Goal: Check status: Check status

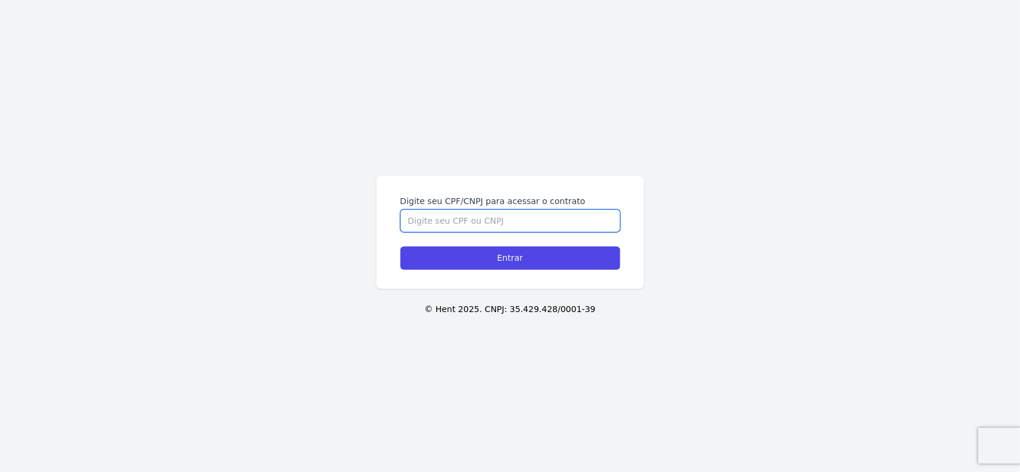
click at [484, 220] on input "Digite seu CPF/CNPJ para acessar o contrato" at bounding box center [510, 221] width 220 height 23
type input "15383256750"
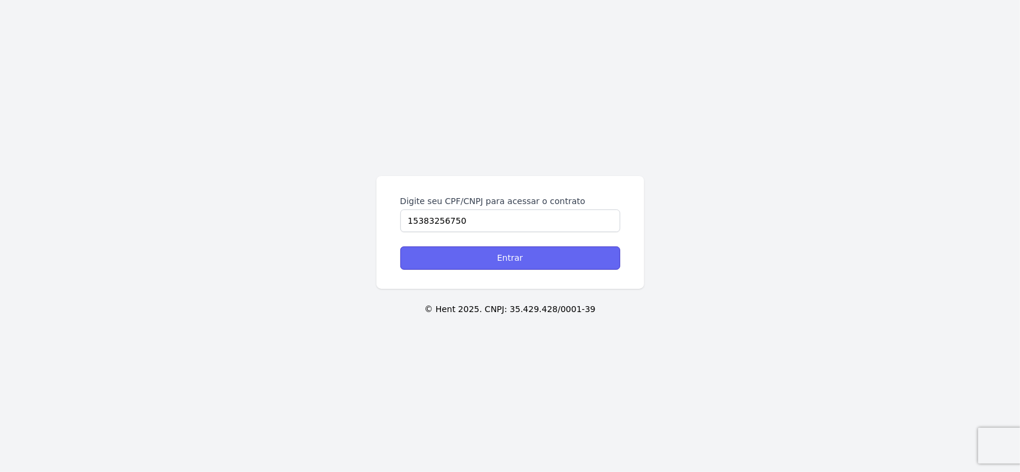
click at [576, 260] on input "Entrar" at bounding box center [510, 258] width 220 height 23
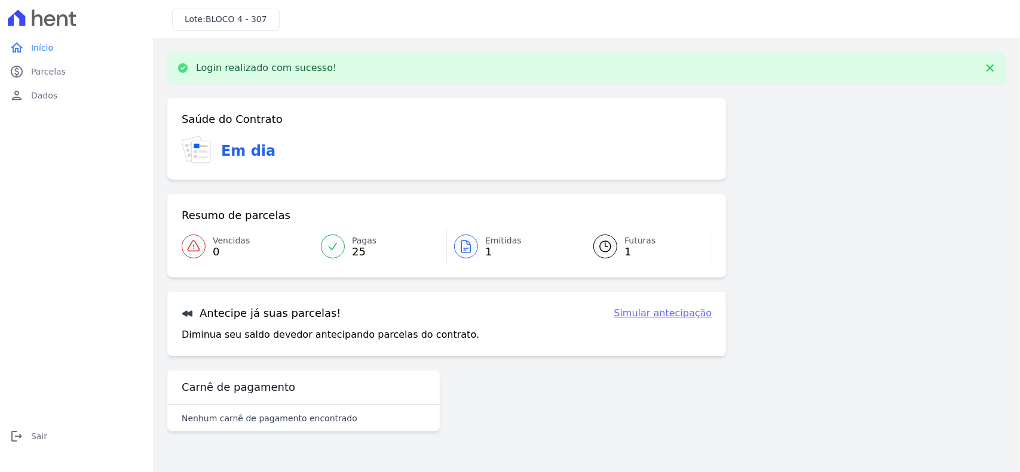
click at [600, 247] on icon at bounding box center [605, 247] width 14 height 14
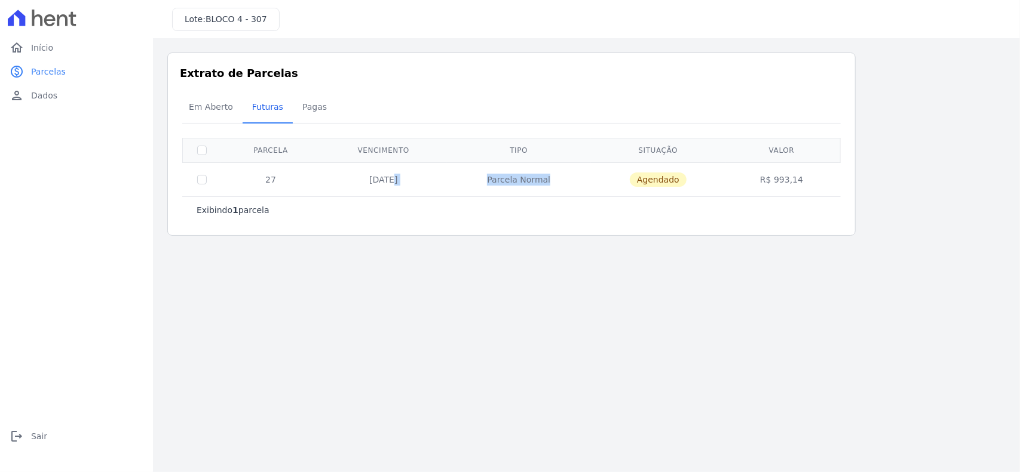
drag, startPoint x: 354, startPoint y: 180, endPoint x: 607, endPoint y: 176, distance: 253.3
click at [607, 176] on tr "27 20/11/2025 Parcela Normal Agendado R$ 993,14" at bounding box center [512, 179] width 658 height 34
click at [569, 178] on td "Parcela Normal" at bounding box center [518, 179] width 145 height 34
click at [219, 113] on span "Em Aberto" at bounding box center [211, 107] width 59 height 24
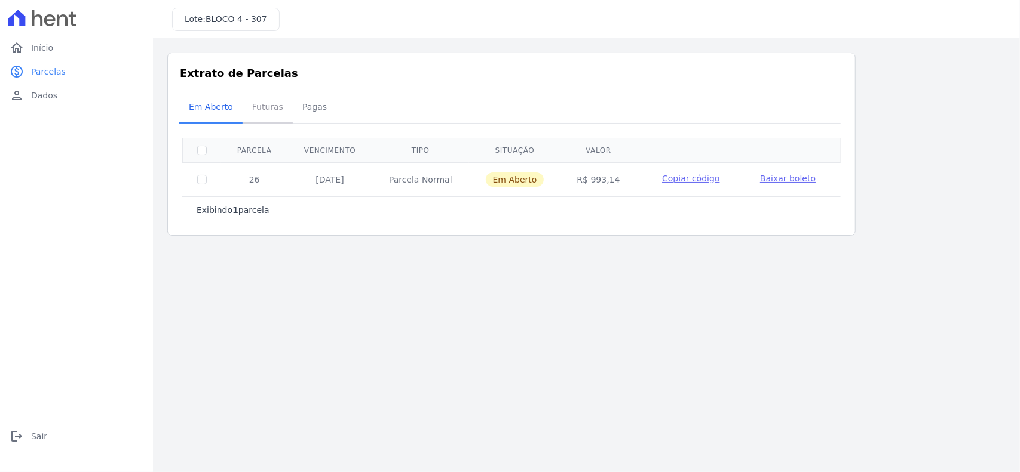
click at [265, 114] on span "Futuras" at bounding box center [267, 107] width 45 height 24
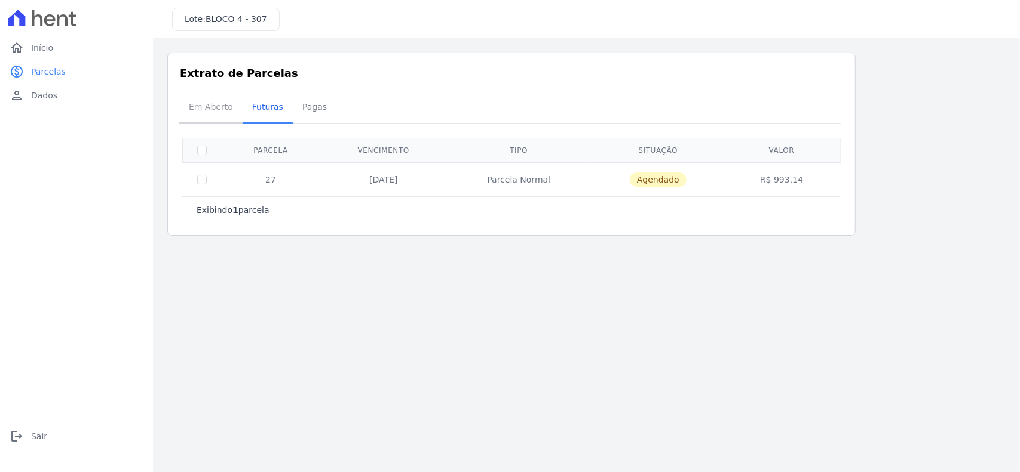
click at [202, 105] on span "Em Aberto" at bounding box center [211, 107] width 59 height 24
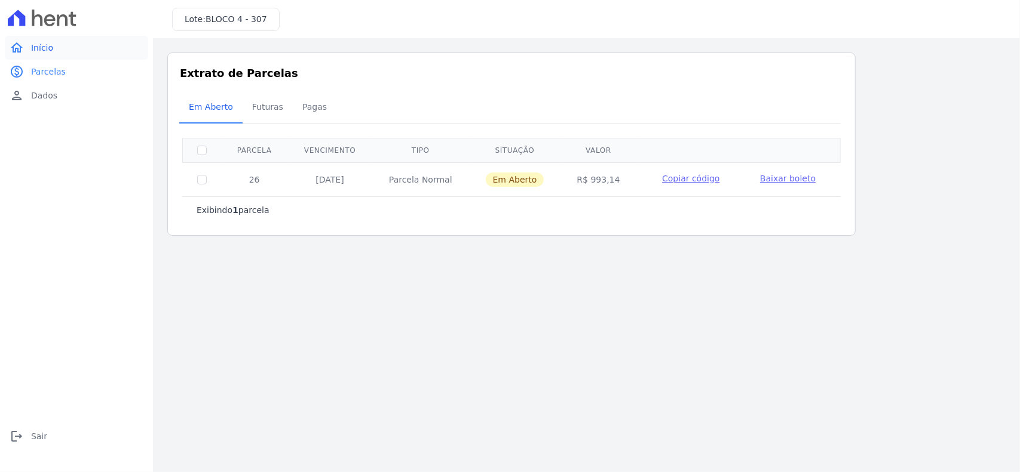
click at [58, 51] on link "home Início" at bounding box center [76, 48] width 143 height 24
